Goal: Task Accomplishment & Management: Manage account settings

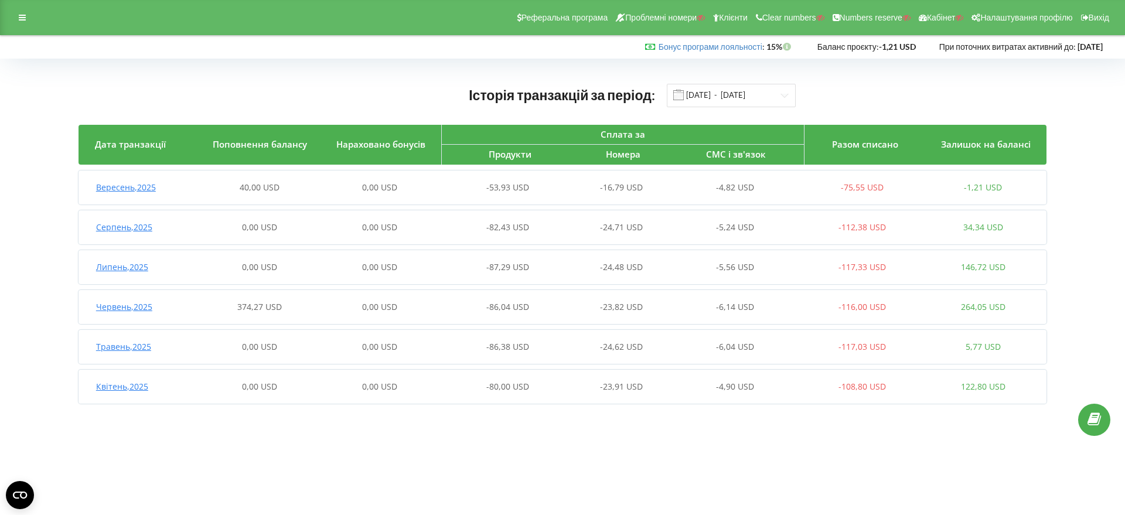
click at [139, 185] on span "Вересень , 2025" at bounding box center [126, 187] width 60 height 11
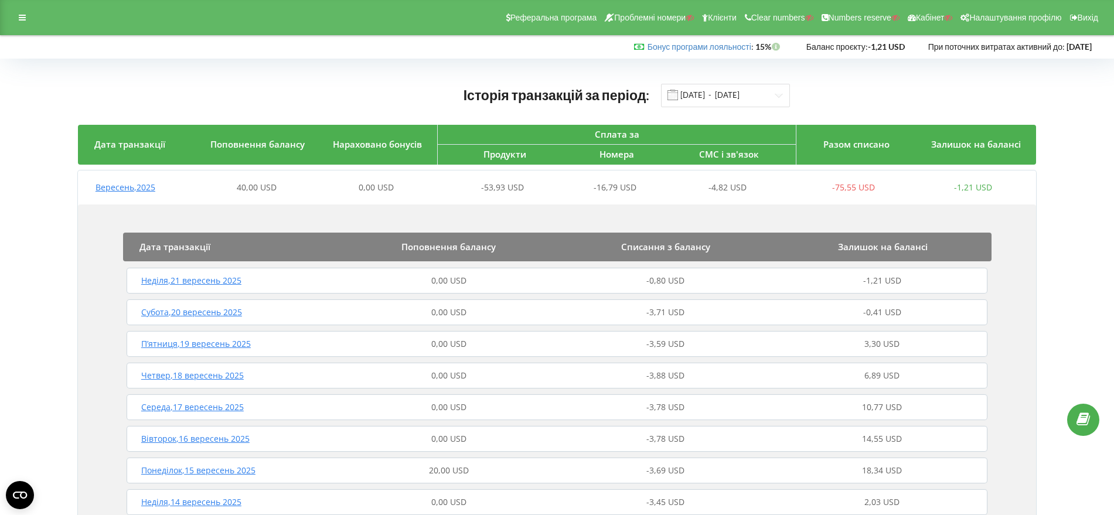
scroll to position [146, 0]
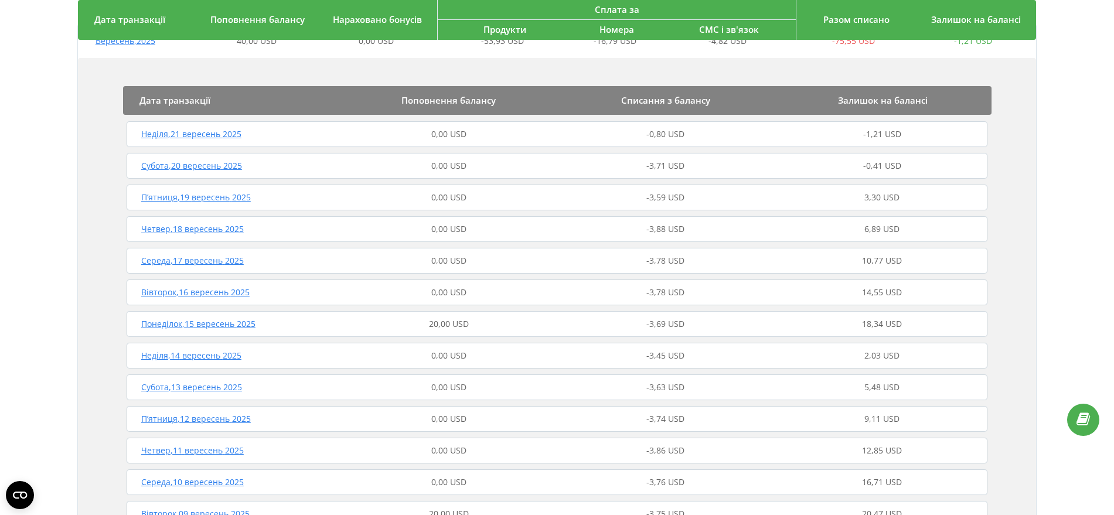
click at [241, 323] on span "Понеділок , 15 вересень 2025" at bounding box center [198, 323] width 114 height 11
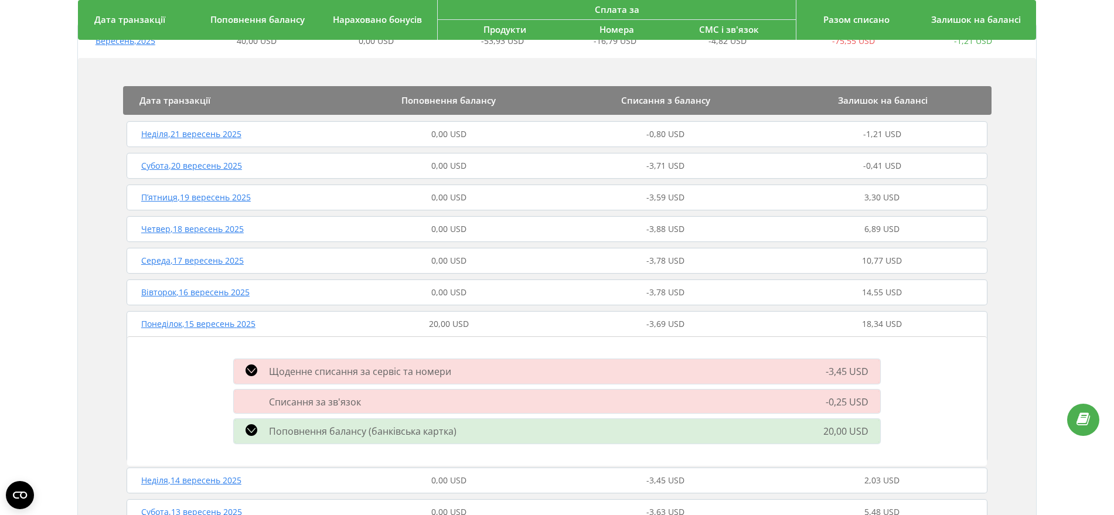
scroll to position [0, 0]
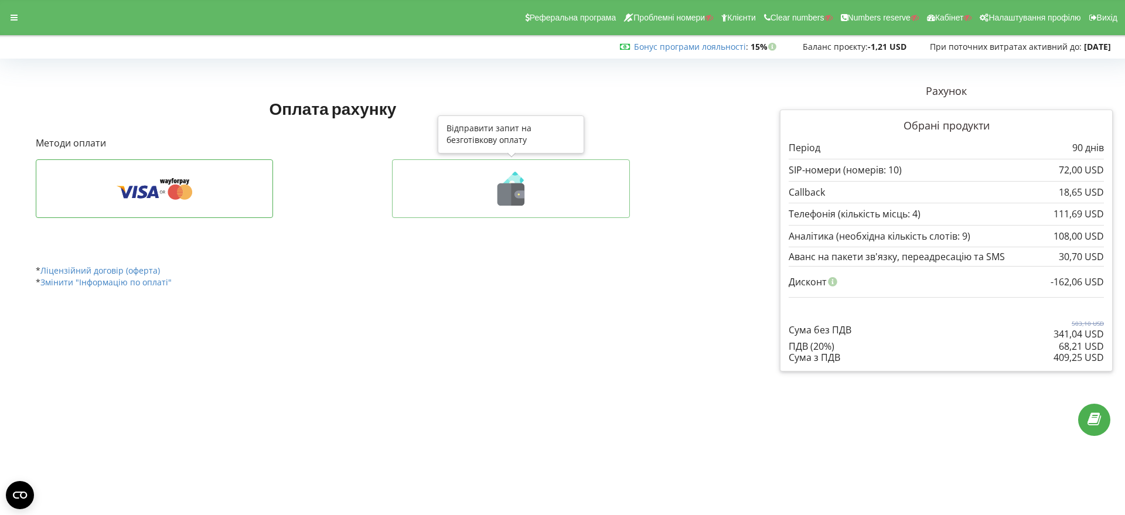
click at [513, 199] on icon at bounding box center [517, 194] width 13 height 22
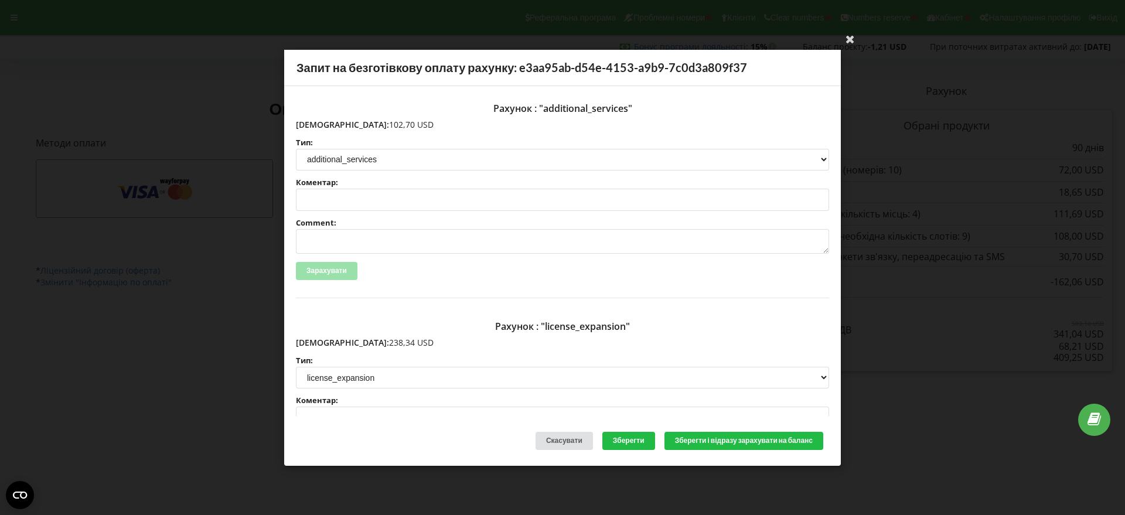
scroll to position [73, 0]
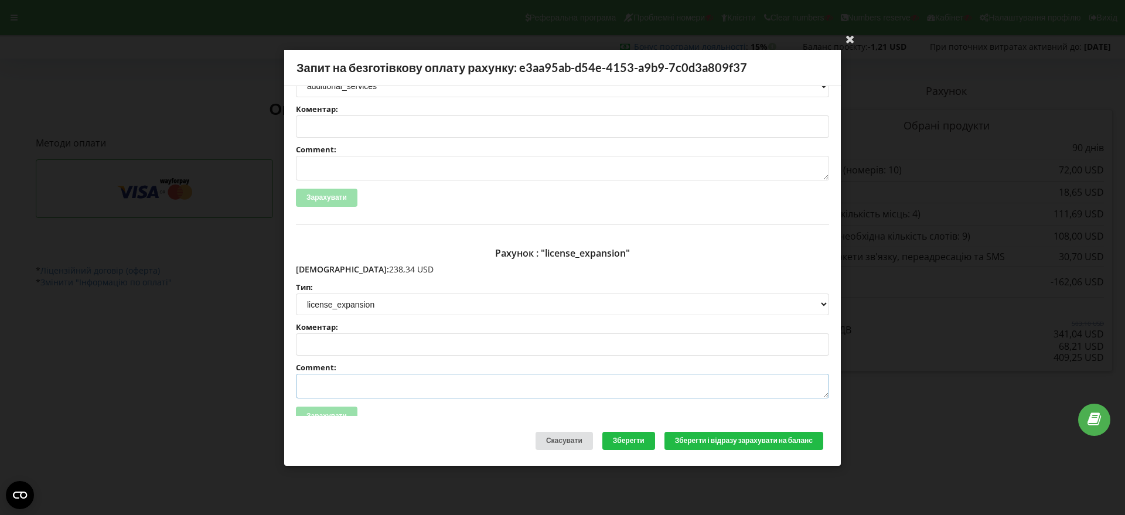
click at [320, 376] on textarea "Comment:" at bounding box center [562, 386] width 533 height 25
paste textarea "№R-06897 від 11.09.2025"
type textarea "Счет №R-06897 від 11.09.2025 на ТОВ АСС"
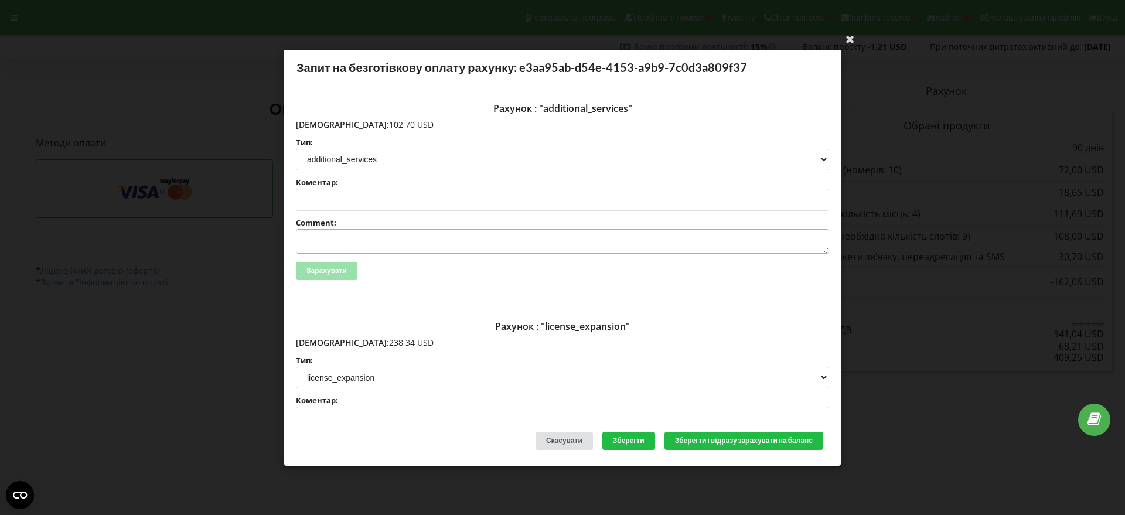
click at [334, 237] on textarea "Comment:" at bounding box center [562, 241] width 533 height 25
paste textarea "№R-06898 від 11.09.2025"
type textarea "Счет №R-06898 від 11.09.2025 на ТОВ АСС"
click at [726, 442] on button "Зберегти і відразу зарахувати на баланс" at bounding box center [743, 441] width 159 height 18
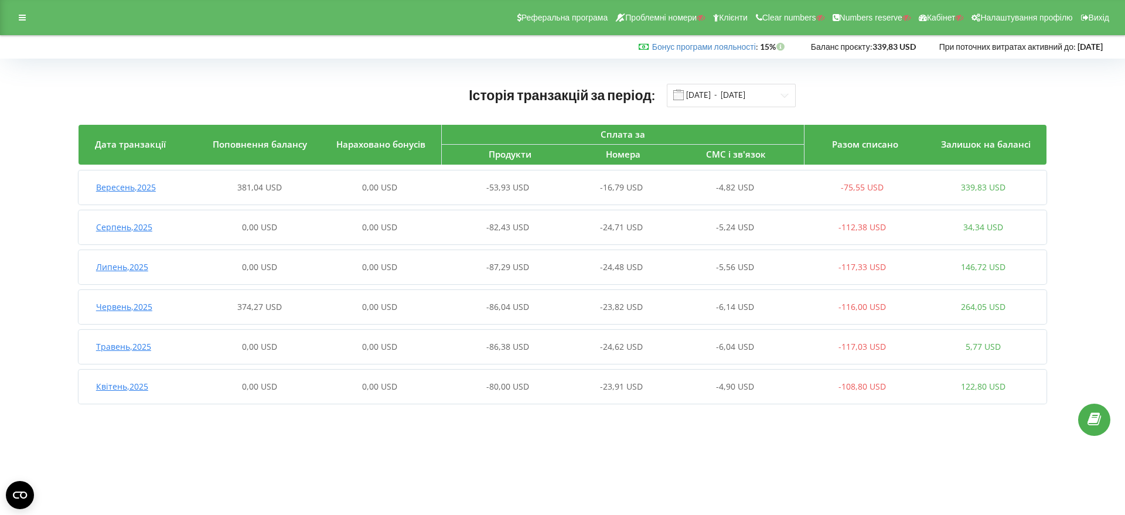
click at [136, 185] on span "Вересень , 2025" at bounding box center [126, 187] width 60 height 11
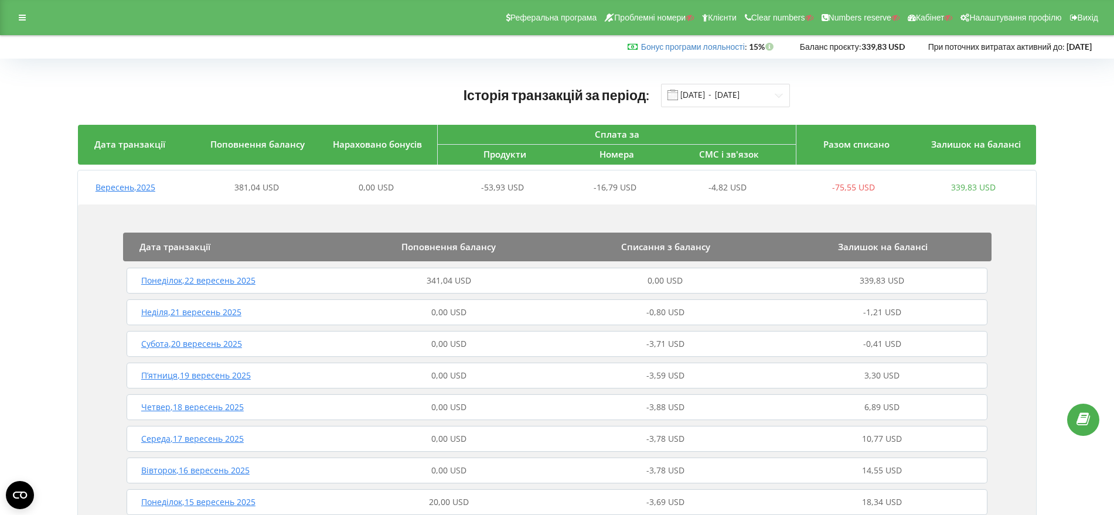
click at [224, 280] on span "Понеділок , 22 вересень 2025" at bounding box center [198, 280] width 114 height 11
